Goal: Complete application form: Complete application form

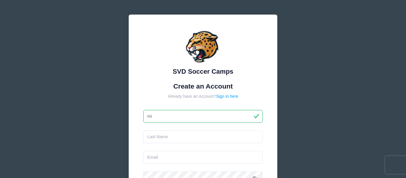
type input "m"
type input "Michael"
click at [220, 138] on input "text" at bounding box center [203, 136] width 120 height 13
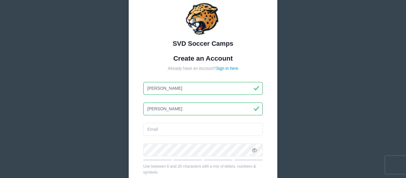
scroll to position [47, 0]
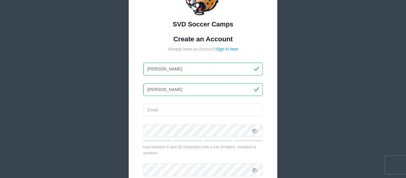
type input "Roberts"
click at [199, 113] on input "email" at bounding box center [203, 110] width 120 height 13
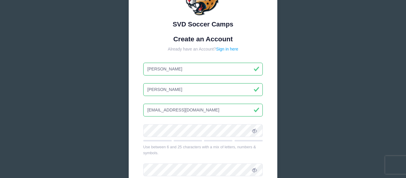
type input "Mwdroberts6@gmail.com"
click at [176, 111] on input "Mwdroberts6@gmail.com" at bounding box center [203, 110] width 120 height 13
type input "michaelroberts2010sa@gmail.com"
click at [213, 140] on div at bounding box center [218, 140] width 29 height 1
click at [257, 132] on span at bounding box center [254, 130] width 10 height 10
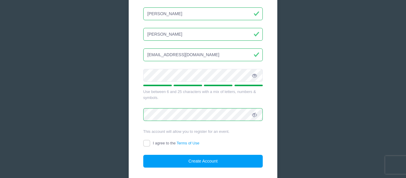
scroll to position [112, 0]
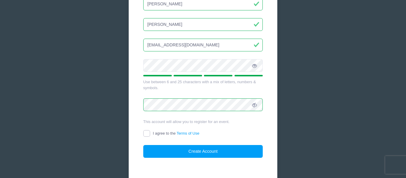
click at [148, 133] on input "I agree to the Terms of Use" at bounding box center [146, 133] width 7 height 7
checkbox input "true"
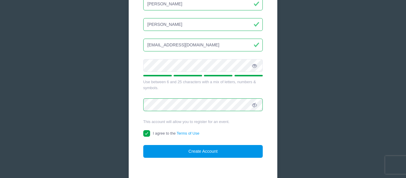
click at [182, 148] on button "Create Account" at bounding box center [203, 151] width 120 height 13
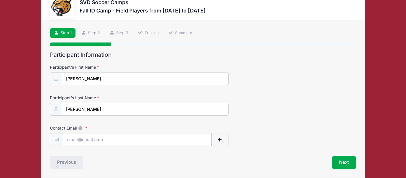
scroll to position [36, 0]
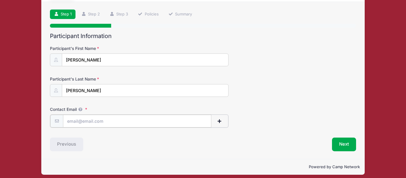
click at [182, 123] on input "Contact Email" at bounding box center [137, 121] width 148 height 13
type input "[EMAIL_ADDRESS][DOMAIN_NAME]"
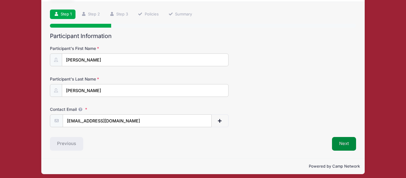
click at [346, 149] on button "Next" at bounding box center [344, 144] width 24 height 14
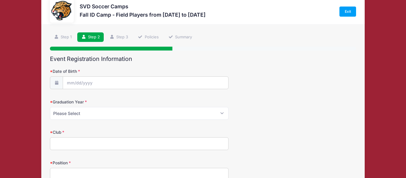
scroll to position [0, 0]
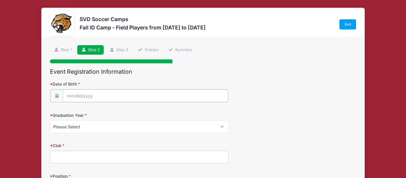
click at [194, 100] on input "Date of Birth" at bounding box center [145, 95] width 165 height 13
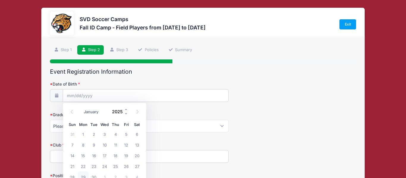
click at [121, 113] on input "2025" at bounding box center [118, 111] width 19 height 9
click at [126, 113] on span at bounding box center [126, 113] width 4 height 4
click at [126, 124] on span "Fri" at bounding box center [126, 125] width 11 height 4
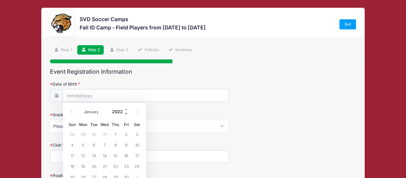
click at [126, 113] on span at bounding box center [126, 113] width 4 height 4
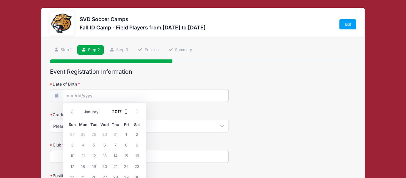
click at [126, 113] on span at bounding box center [126, 113] width 4 height 4
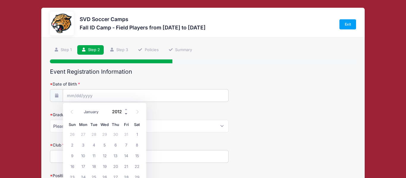
click at [126, 113] on span at bounding box center [126, 113] width 4 height 4
type input "2010"
click at [73, 166] on span "19" at bounding box center [72, 166] width 11 height 11
type input "[DATE]"
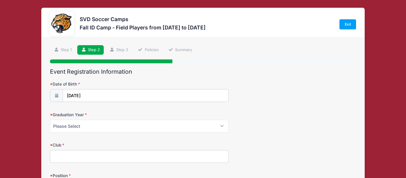
click at [114, 143] on label "Club" at bounding box center [101, 145] width 102 height 6
click at [114, 150] on input "Club" at bounding box center [139, 156] width 179 height 13
click at [137, 132] on select "Please Select 2024 2025 2026 2027 2028 2029" at bounding box center [139, 126] width 179 height 13
select select "2029"
click at [50, 120] on select "Please Select 2024 2025 2026 2027 2028 2029" at bounding box center [139, 126] width 179 height 13
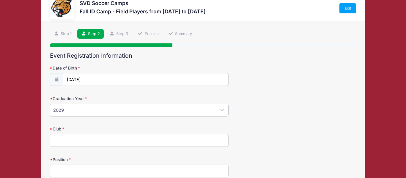
scroll to position [48, 0]
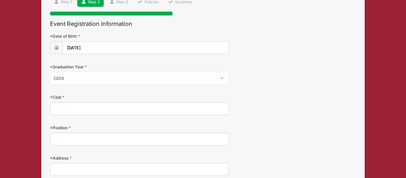
click at [137, 114] on input "Club" at bounding box center [139, 108] width 179 height 13
type input "millennium soccer association"
click at [51, 140] on input "Position" at bounding box center [139, 139] width 179 height 13
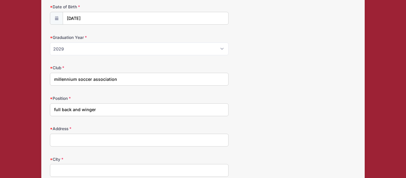
scroll to position [80, 0]
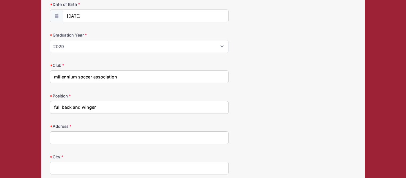
type input "full back and winger"
click at [93, 139] on input "Address" at bounding box center [139, 137] width 179 height 13
type input "1402 Essex drive"
click at [139, 169] on input "City" at bounding box center [139, 168] width 179 height 13
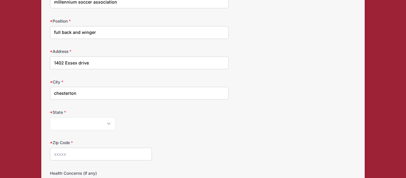
scroll to position [155, 0]
type input "chesterton"
click at [99, 119] on select "[US_STATE] [US_STATE] [US_STATE] [US_STATE] [US_STATE] Armed Forces Africa Arme…" at bounding box center [82, 123] width 65 height 13
select select "IN"
click at [50, 117] on select "[US_STATE] [US_STATE] [US_STATE] [US_STATE] [US_STATE] Armed Forces Africa Arme…" at bounding box center [82, 123] width 65 height 13
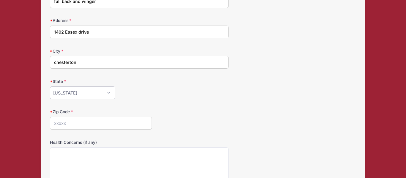
scroll to position [199, 0]
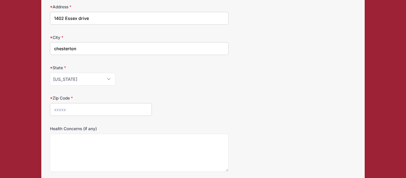
click at [122, 111] on input "Zip Code" at bounding box center [101, 109] width 102 height 13
type input "46304"
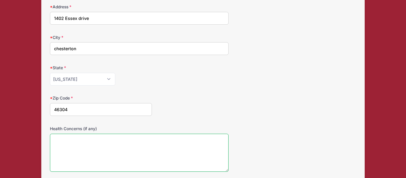
click at [169, 161] on textarea "Health Concerns (if any)" at bounding box center [139, 153] width 179 height 38
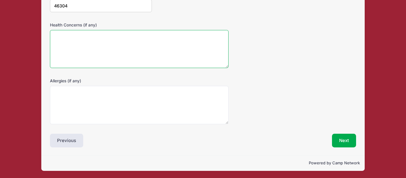
scroll to position [301, 0]
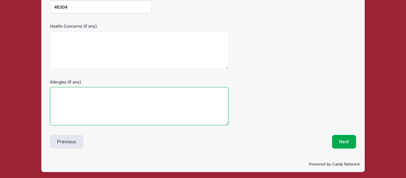
click at [171, 101] on textarea "Allergies (if any)" at bounding box center [139, 106] width 179 height 38
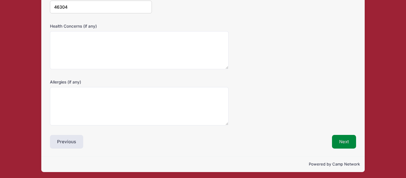
click at [340, 147] on button "Next" at bounding box center [344, 142] width 24 height 14
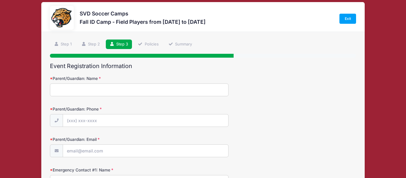
scroll to position [13, 0]
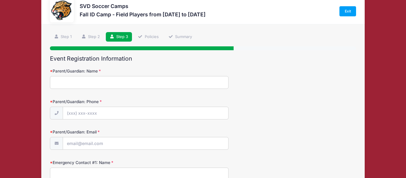
click at [182, 87] on input "Parent/Guardian: Name" at bounding box center [139, 82] width 179 height 13
type input "[PERSON_NAME]"
click at [120, 114] on input "Parent/Guardian: Phone" at bounding box center [145, 113] width 165 height 13
type input "[PHONE_NUMBER]"
click at [104, 146] on input "Parent/Guardian: Email" at bounding box center [145, 143] width 165 height 13
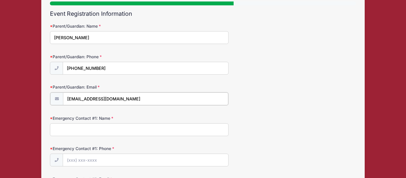
scroll to position [58, 0]
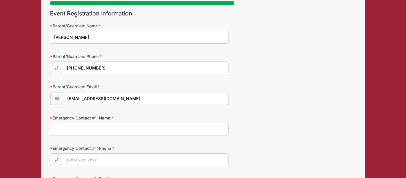
type input "[EMAIL_ADDRESS][DOMAIN_NAME]"
click at [166, 147] on div "Emergency Contact #1: Phone" at bounding box center [203, 155] width 306 height 21
click at [182, 131] on input "Emergency Contact #1: Name" at bounding box center [139, 128] width 179 height 13
type input "[PERSON_NAME]"
click at [171, 162] on input "Emergency Contact #1: Phone" at bounding box center [145, 159] width 165 height 13
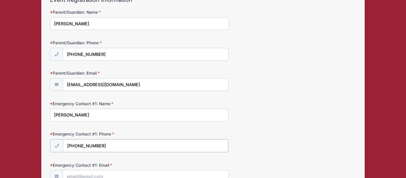
scroll to position [110, 0]
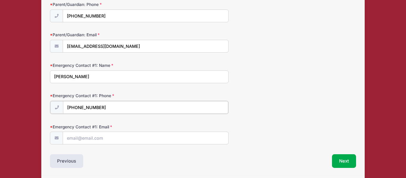
type input "[PHONE_NUMBER]"
click at [188, 138] on input "Emergency Contact #1: Email" at bounding box center [145, 137] width 165 height 13
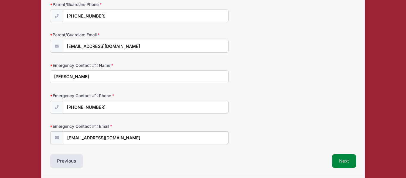
type input "[EMAIL_ADDRESS][DOMAIN_NAME]"
click at [349, 163] on button "Next" at bounding box center [344, 161] width 24 height 14
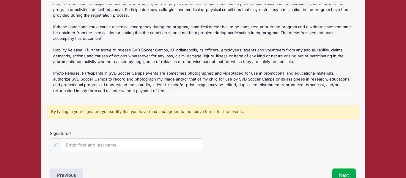
scroll to position [75, 0]
click at [185, 146] on input "Signature" at bounding box center [132, 145] width 141 height 13
type input "[PERSON_NAME]"
click at [342, 174] on button "Next" at bounding box center [344, 176] width 24 height 14
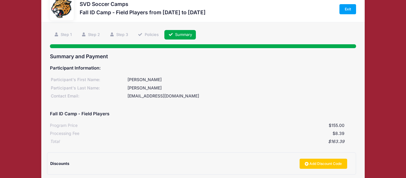
scroll to position [0, 0]
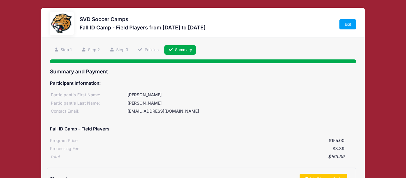
click at [322, 47] on ul "Step 1 Step 2 Step 3 Policies Summary" at bounding box center [203, 50] width 306 height 10
